Goal: Find specific page/section: Find specific page/section

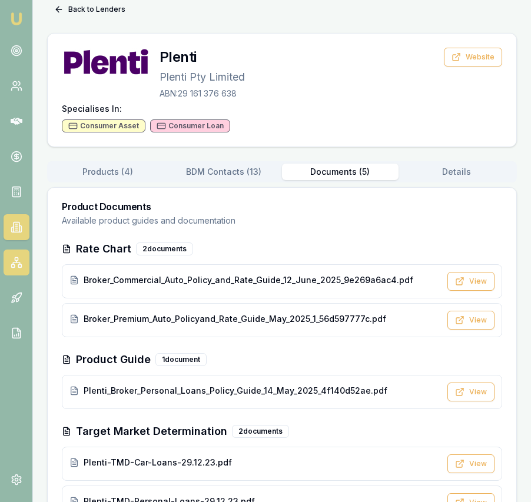
click at [19, 258] on icon at bounding box center [17, 263] width 12 height 12
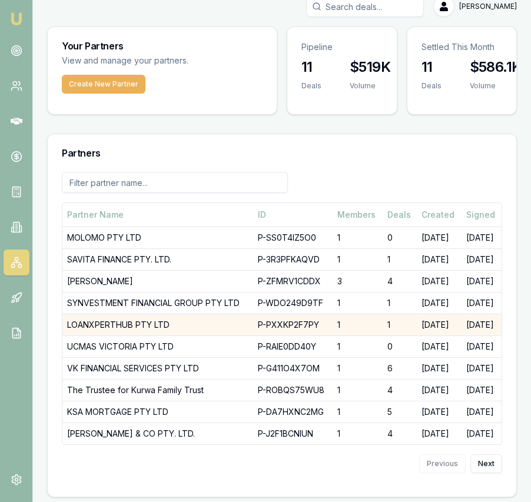
scroll to position [18, 0]
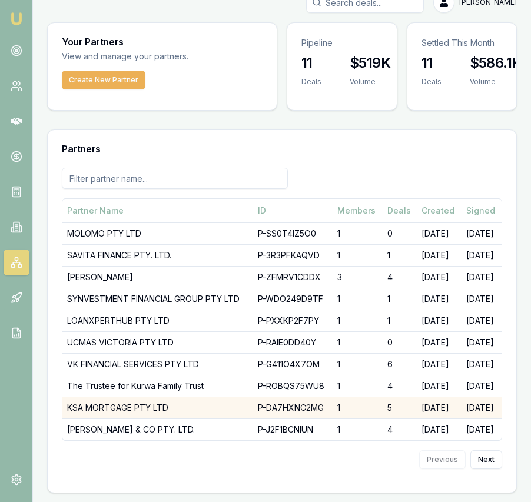
click at [177, 406] on td "KSA MORTGAGE PTY LTD" at bounding box center [157, 408] width 191 height 22
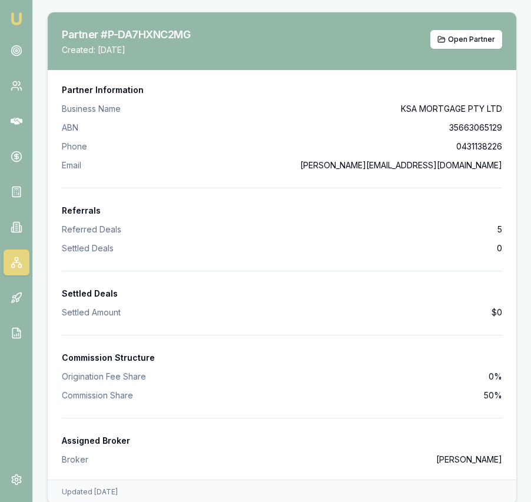
scroll to position [529, 0]
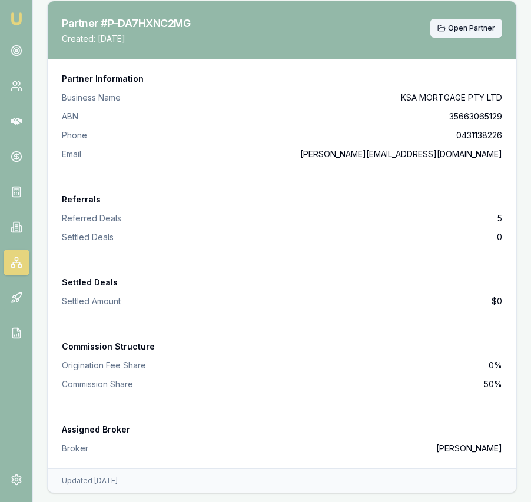
click at [468, 26] on span "Open Partner" at bounding box center [471, 28] width 47 height 9
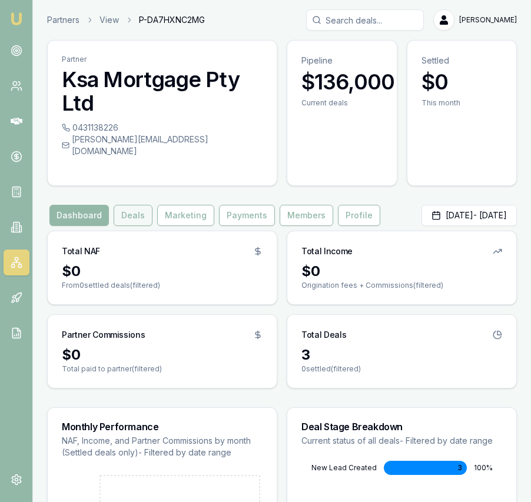
click at [129, 205] on button "Deals" at bounding box center [133, 215] width 39 height 21
